Goal: Task Accomplishment & Management: Use online tool/utility

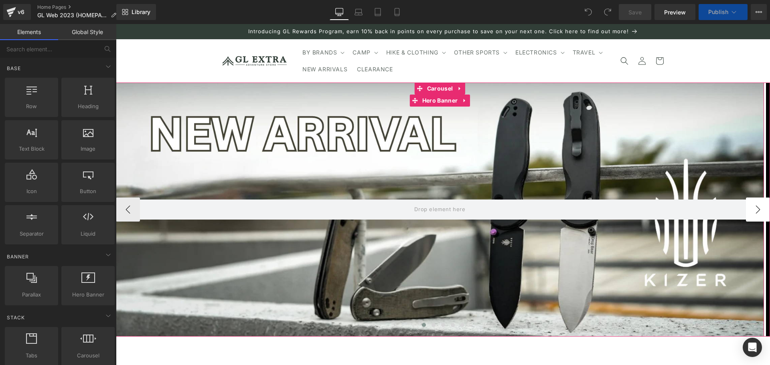
click at [749, 211] on button "›" at bounding box center [758, 210] width 24 height 24
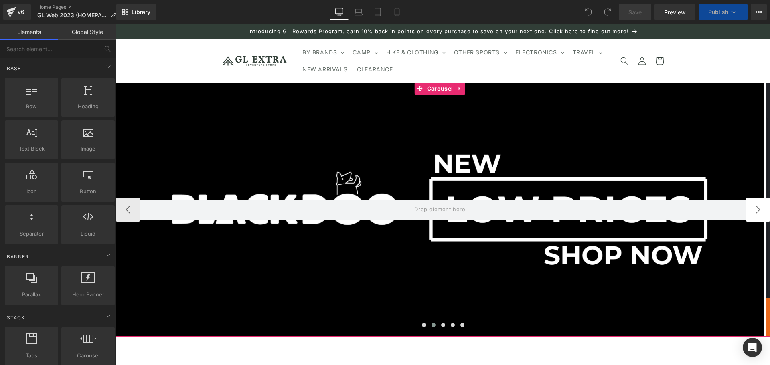
click at [749, 211] on button "›" at bounding box center [758, 210] width 24 height 24
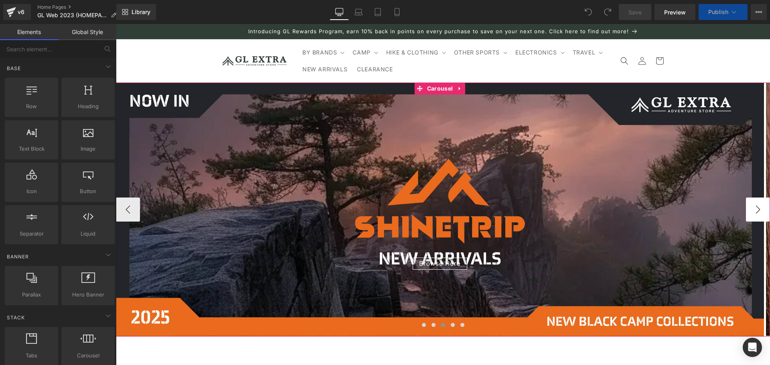
click at [749, 211] on button "›" at bounding box center [758, 210] width 24 height 24
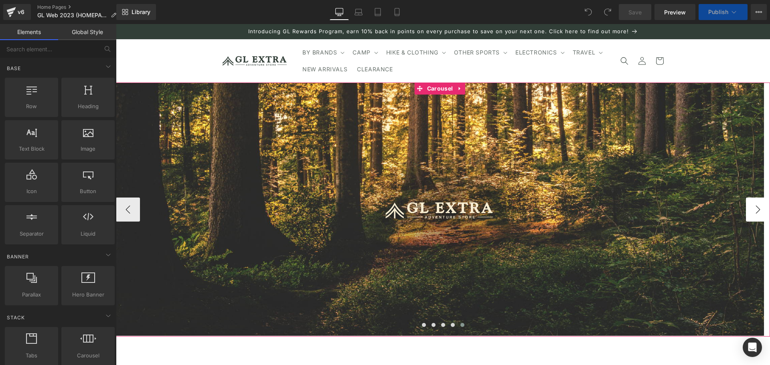
click at [749, 211] on button "›" at bounding box center [758, 210] width 24 height 24
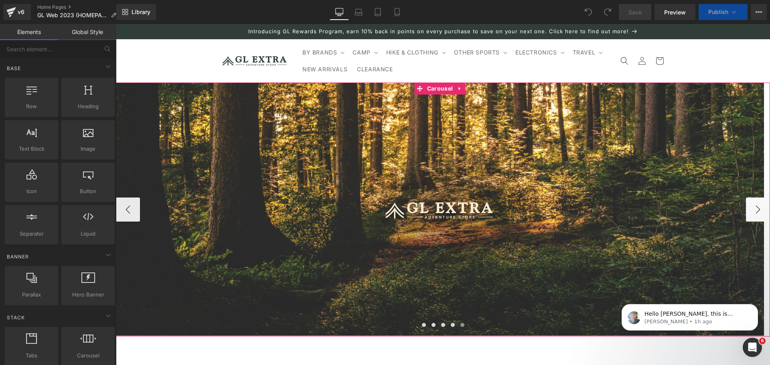
click at [756, 206] on button "›" at bounding box center [758, 210] width 24 height 24
click at [132, 210] on button "‹" at bounding box center [128, 210] width 24 height 24
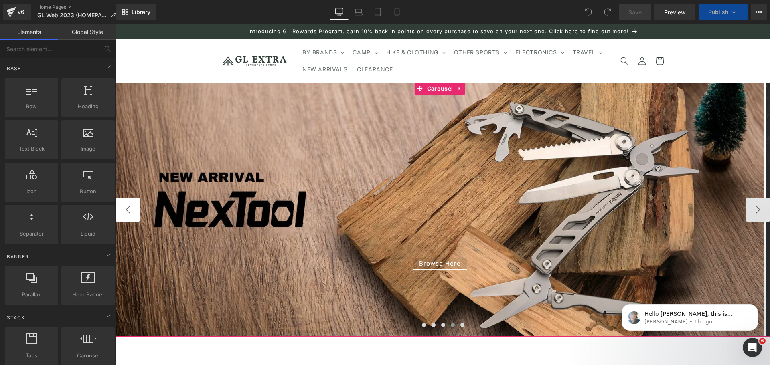
click at [132, 209] on button "‹" at bounding box center [128, 210] width 24 height 24
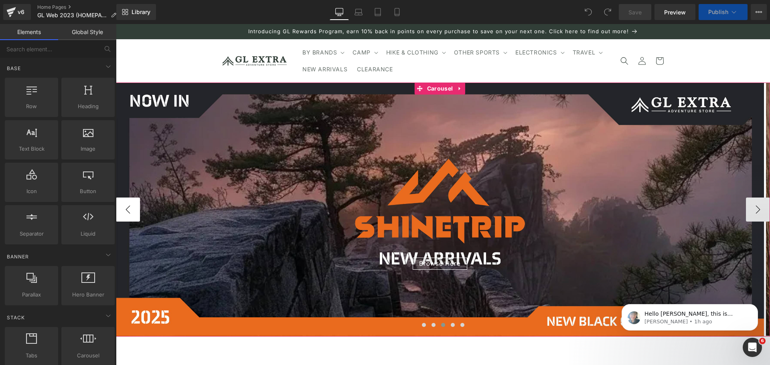
click at [132, 209] on button "‹" at bounding box center [128, 210] width 24 height 24
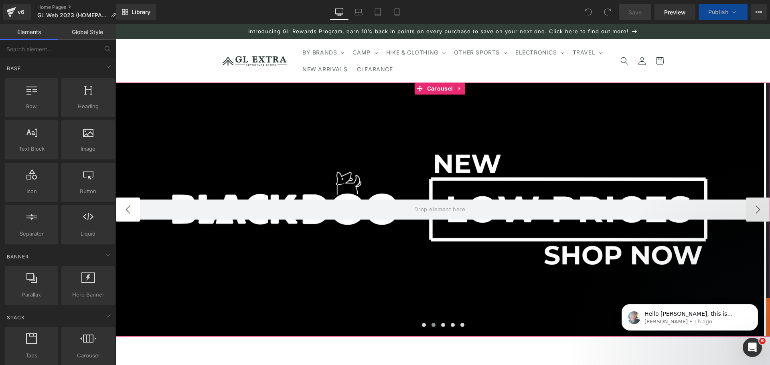
click at [132, 209] on button "‹" at bounding box center [128, 210] width 24 height 24
drag, startPoint x: 132, startPoint y: 209, endPoint x: 293, endPoint y: 108, distance: 190.2
click at [132, 209] on button "‹" at bounding box center [128, 210] width 24 height 24
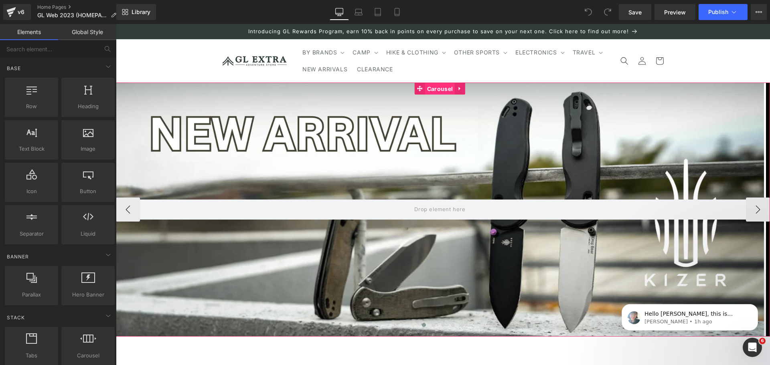
click at [432, 88] on span "Carousel" at bounding box center [440, 89] width 30 height 12
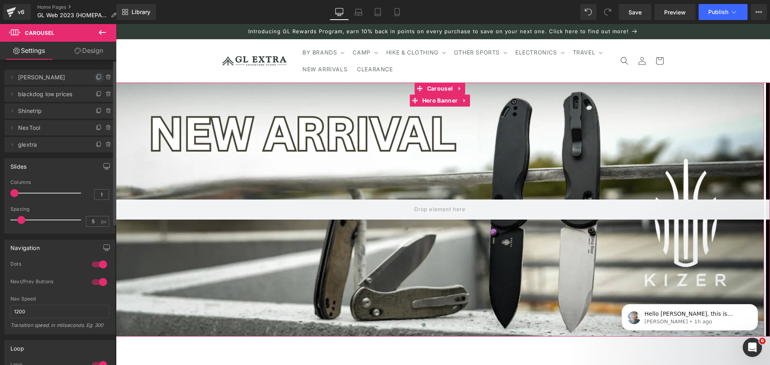
click at [97, 79] on icon at bounding box center [98, 77] width 3 height 4
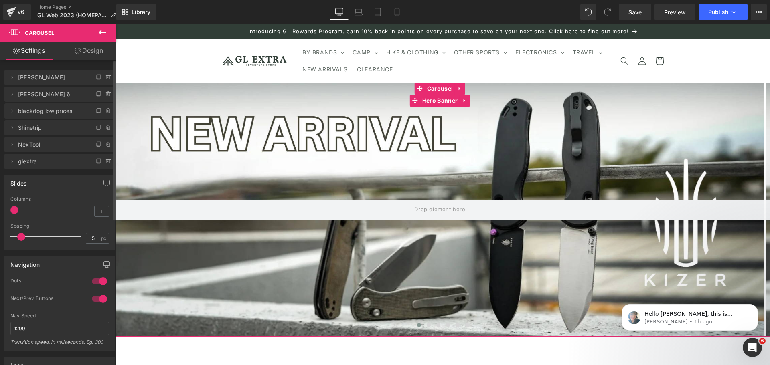
drag, startPoint x: 14, startPoint y: 95, endPoint x: 16, endPoint y: 73, distance: 21.4
click at [16, 68] on ul "Delete Cancel [PERSON_NAME] [PERSON_NAME] Delete Cancel [PERSON_NAME] 6 [PERSON…" at bounding box center [59, 68] width 111 height 0
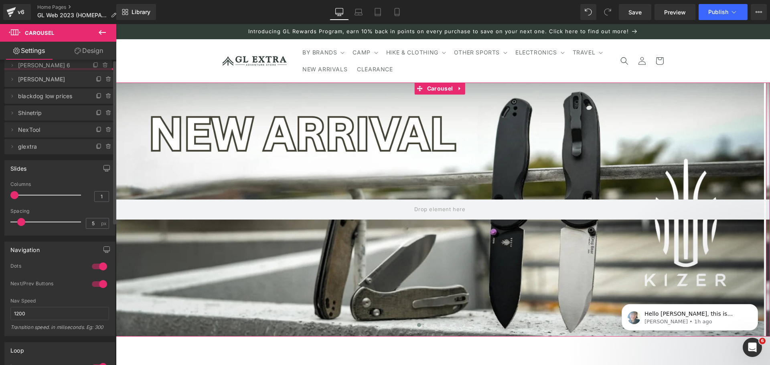
drag, startPoint x: 74, startPoint y: 94, endPoint x: 78, endPoint y: 65, distance: 29.2
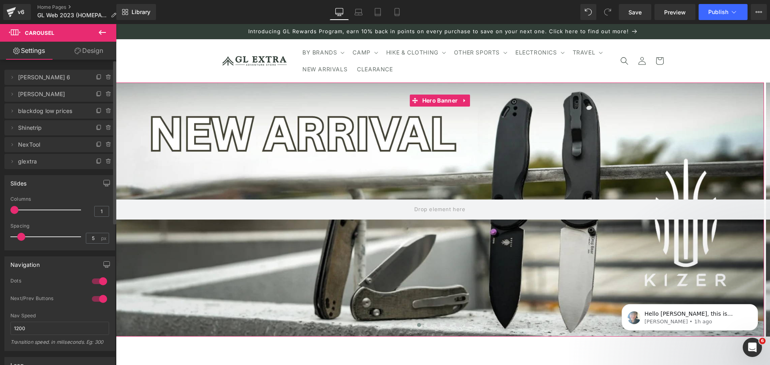
click at [66, 80] on span "[PERSON_NAME] 6" at bounding box center [51, 77] width 67 height 15
click at [16, 79] on li "Delete Cancel [PERSON_NAME] 6 [PERSON_NAME] 6" at bounding box center [59, 77] width 111 height 15
click at [12, 76] on icon at bounding box center [12, 77] width 6 height 6
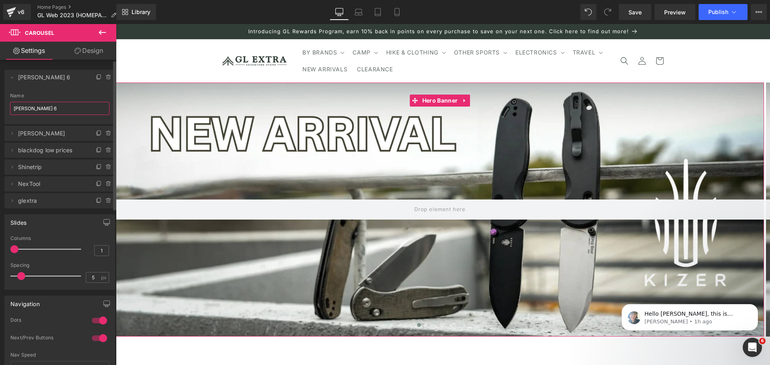
drag, startPoint x: 37, startPoint y: 108, endPoint x: 8, endPoint y: 110, distance: 29.7
click at [8, 110] on div "[PERSON_NAME] 6 Name [PERSON_NAME] 6" at bounding box center [59, 108] width 111 height 31
type input "Nature"
